Goal: Task Accomplishment & Management: Use online tool/utility

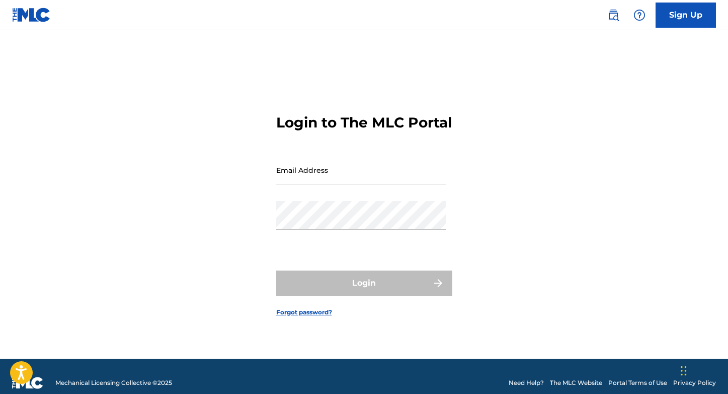
click at [302, 184] on input "Email Address" at bounding box center [361, 170] width 170 height 29
type input "[PERSON_NAME][EMAIL_ADDRESS][DOMAIN_NAME]"
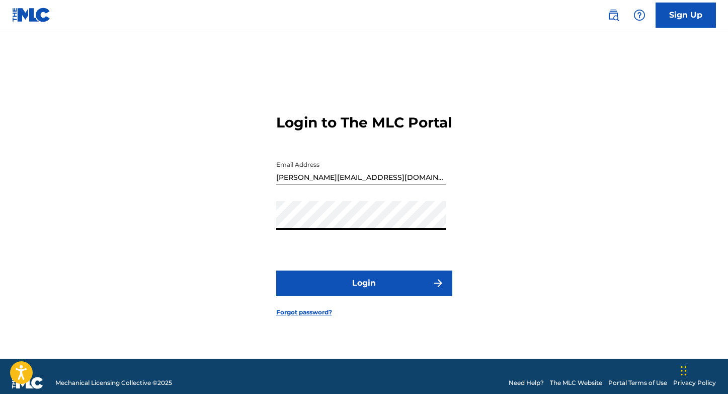
click at [344, 286] on button "Login" at bounding box center [364, 282] width 176 height 25
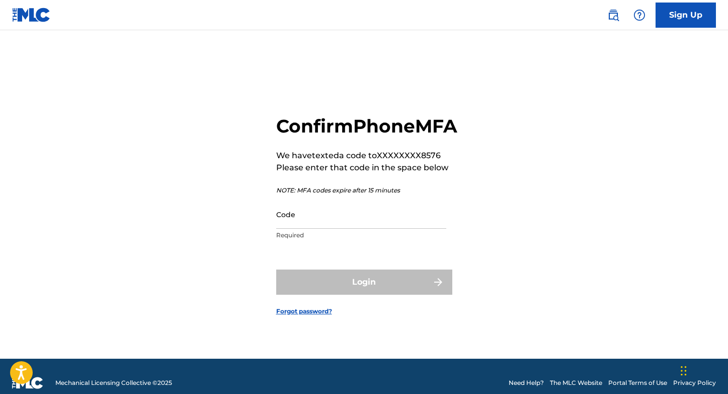
click at [367, 228] on input "Code" at bounding box center [361, 214] width 170 height 29
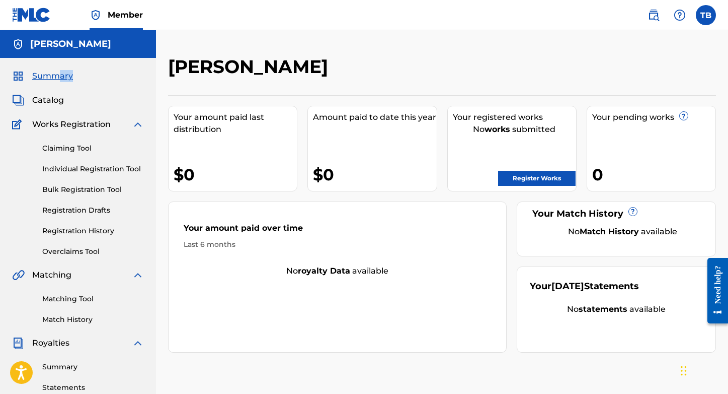
click at [76, 151] on link "Claiming Tool" at bounding box center [93, 148] width 102 height 11
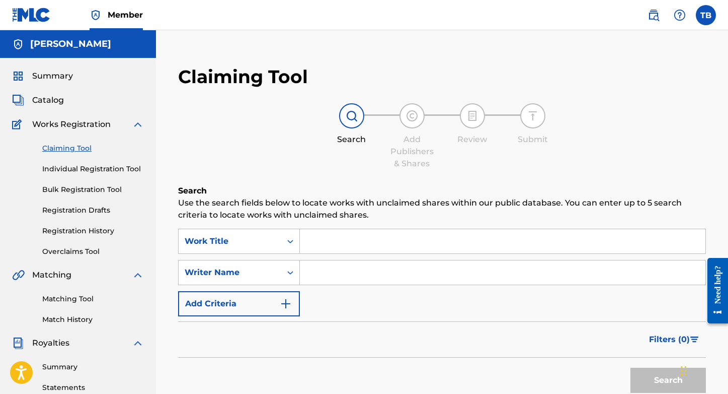
click at [53, 107] on div "Summary Catalog Works Registration Claiming Tool Individual Registration Tool B…" at bounding box center [78, 317] width 156 height 518
click at [54, 104] on span "Catalog" at bounding box center [48, 100] width 32 height 12
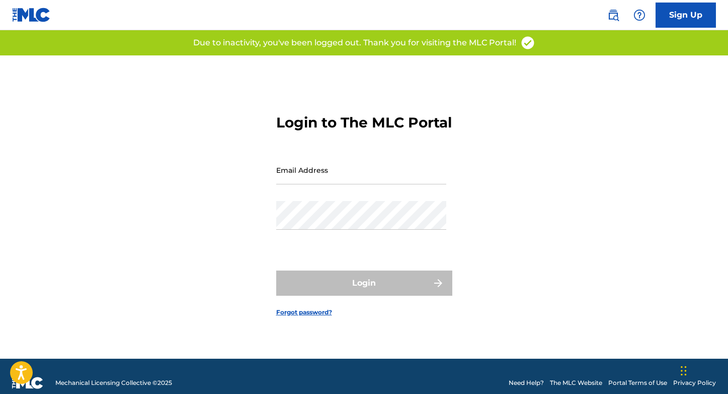
click at [310, 182] on input "Email Address" at bounding box center [361, 170] width 170 height 29
type input "[PERSON_NAME][EMAIL_ADDRESS][DOMAIN_NAME]"
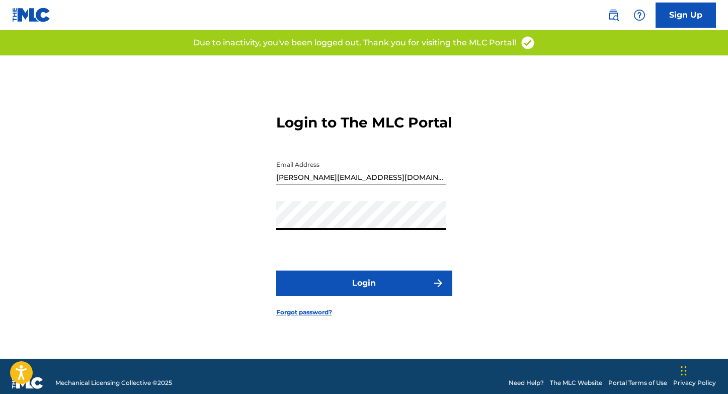
click at [356, 283] on button "Login" at bounding box center [364, 282] width 176 height 25
